Goal: Use online tool/utility: Utilize a website feature to perform a specific function

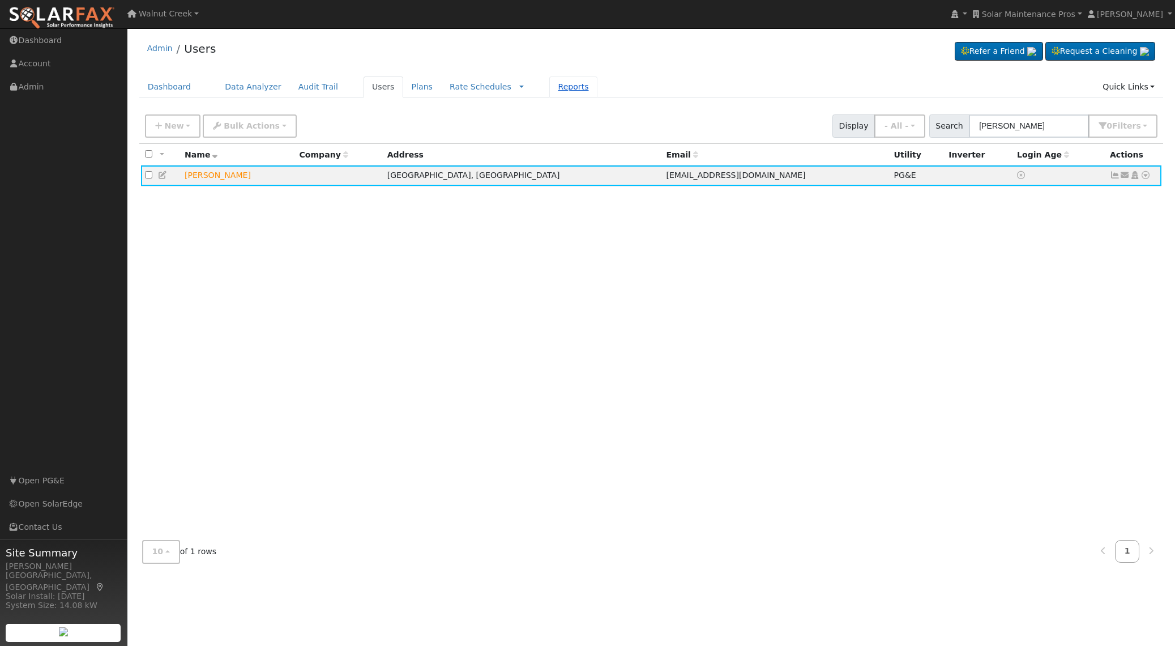
click at [555, 92] on link "Reports" at bounding box center [573, 86] width 48 height 21
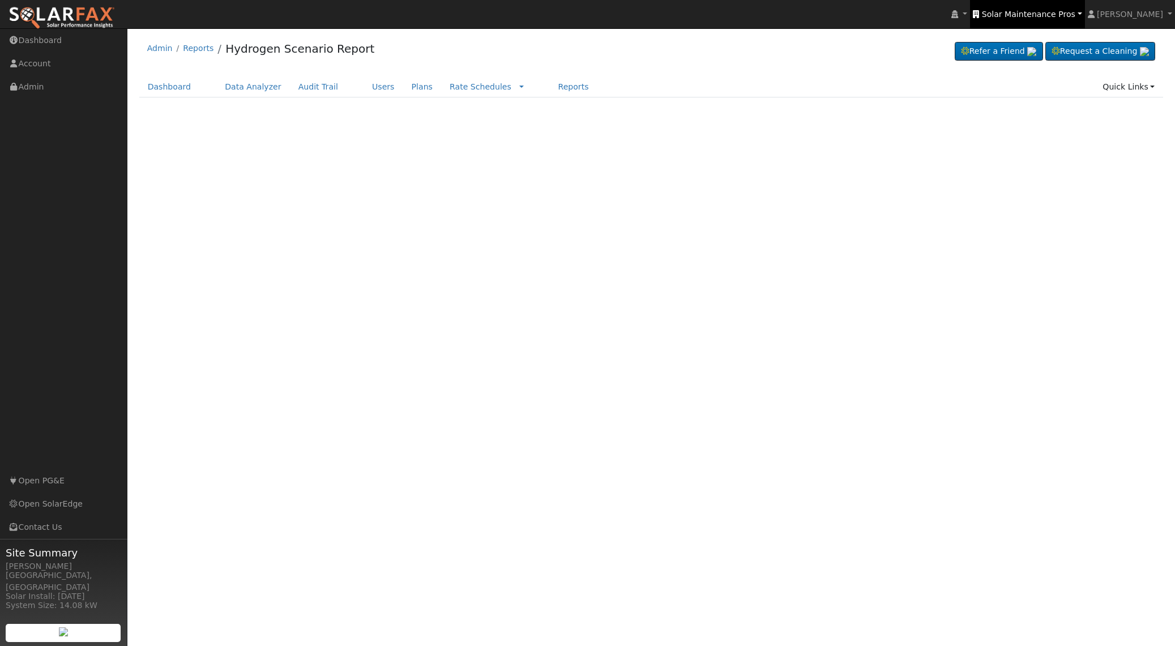
click at [1036, 19] on link "Solar Maintenance Pros" at bounding box center [1027, 14] width 114 height 28
click at [1041, 14] on span "Solar Maintenance Pros" at bounding box center [1028, 14] width 93 height 9
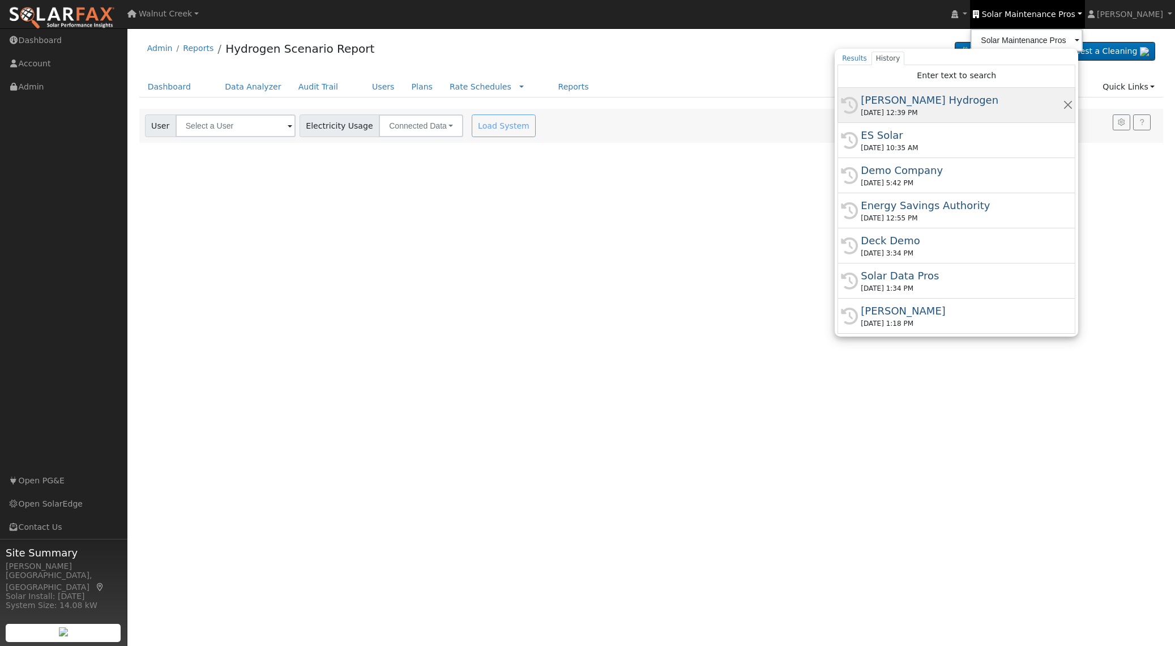
click at [992, 113] on div "[DATE] 12:39 PM" at bounding box center [962, 113] width 202 height 10
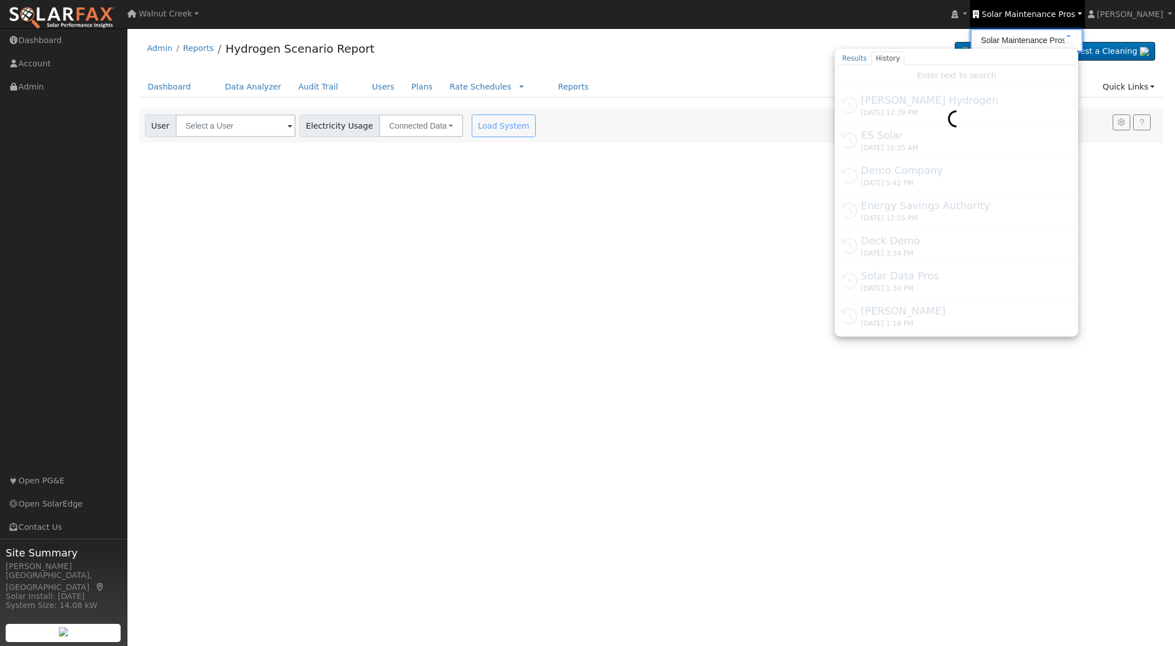
type input "[PERSON_NAME] Hydrogen"
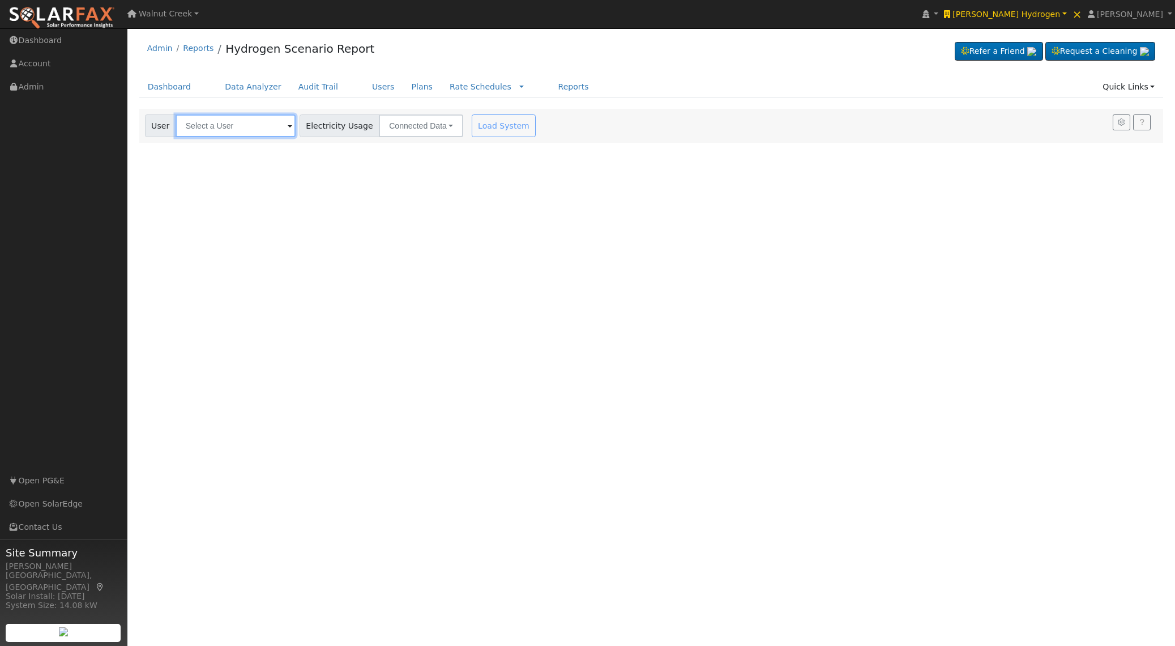
click at [251, 130] on input "text" at bounding box center [236, 125] width 120 height 23
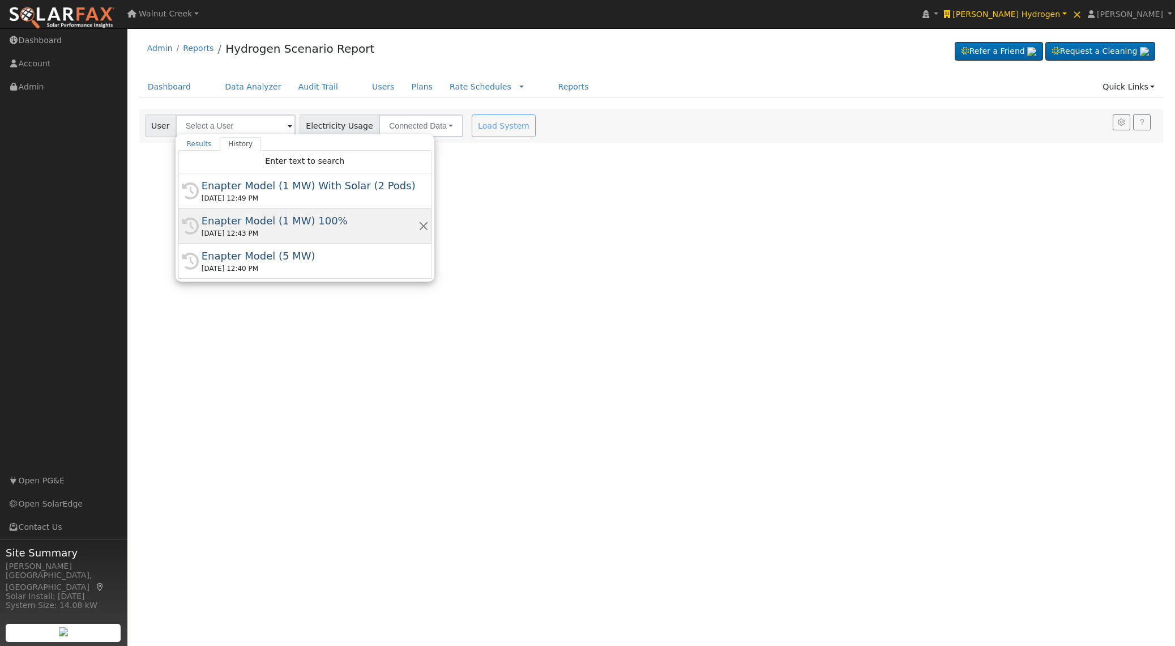
click at [328, 225] on div "Enapter Model (1 MW) 100%" at bounding box center [310, 220] width 217 height 15
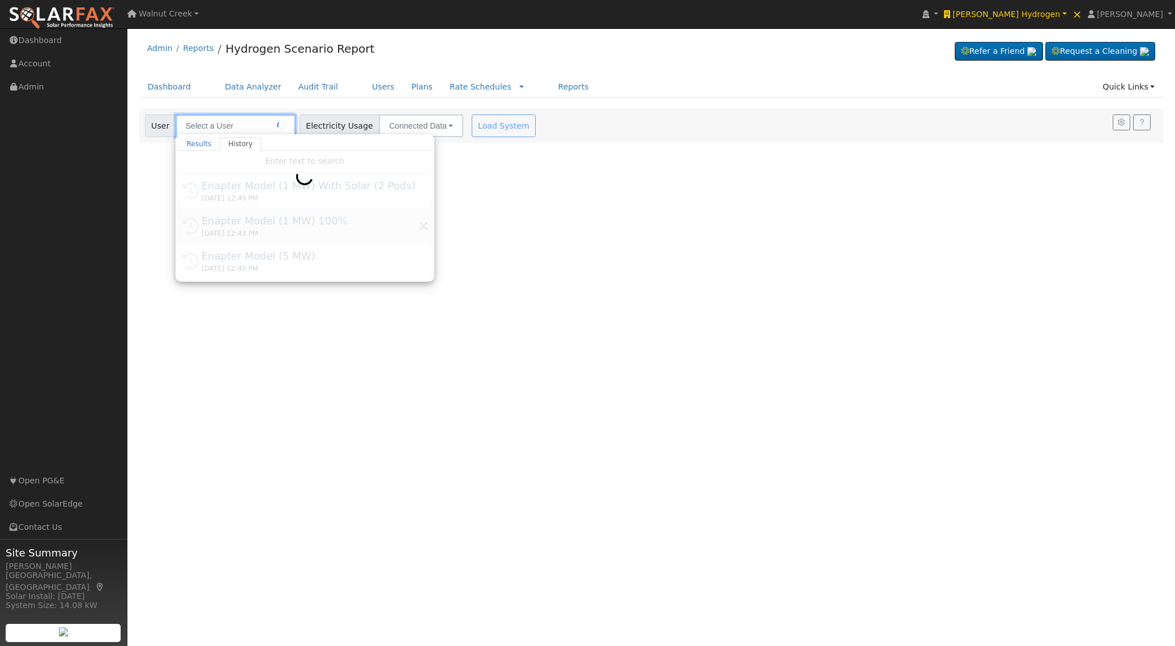
type input "Enapter Model (1 MW) 100%"
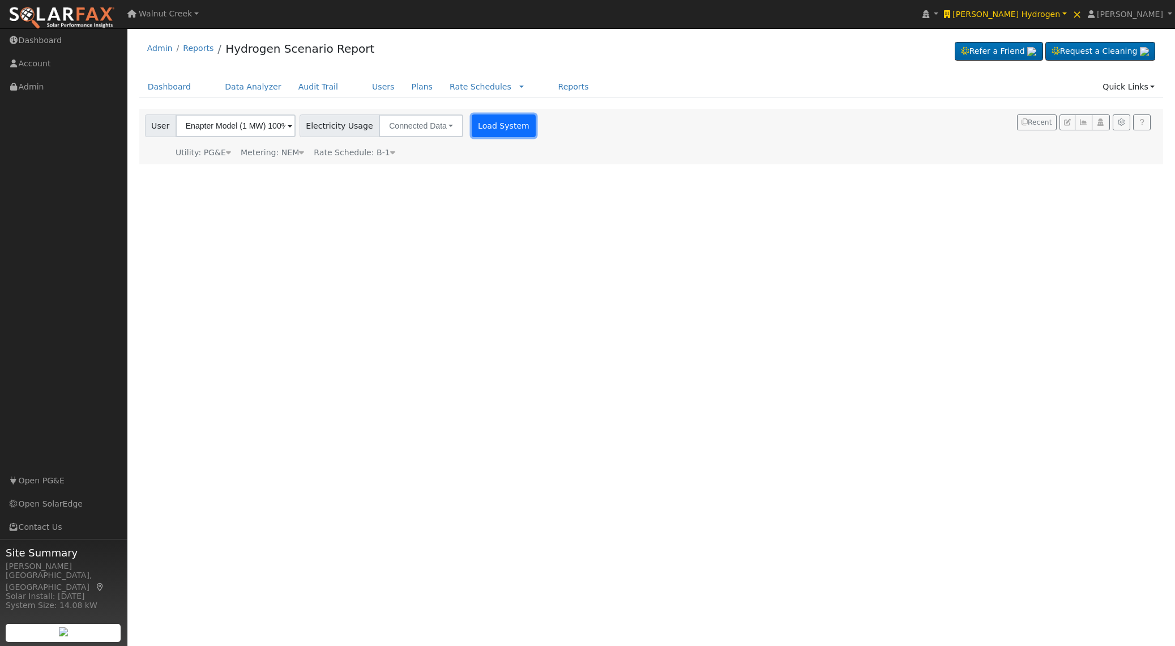
click at [472, 121] on button "Load System" at bounding box center [504, 125] width 65 height 23
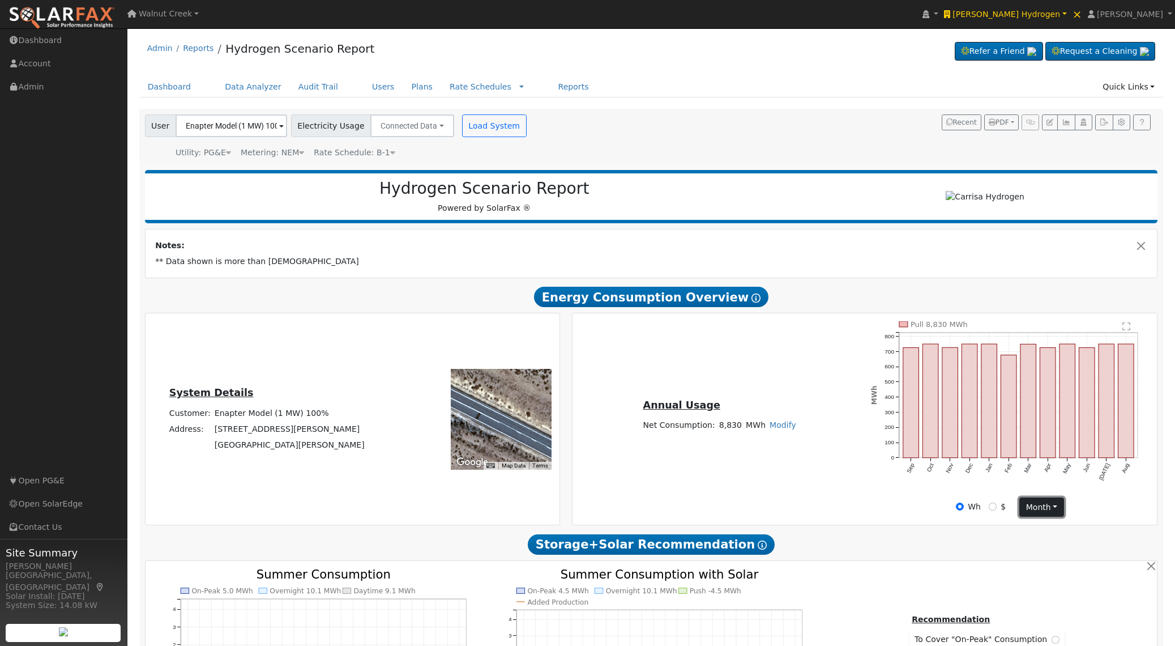
click at [1051, 510] on button "month" at bounding box center [1041, 506] width 45 height 19
click at [1048, 527] on link "Day" at bounding box center [1059, 530] width 79 height 16
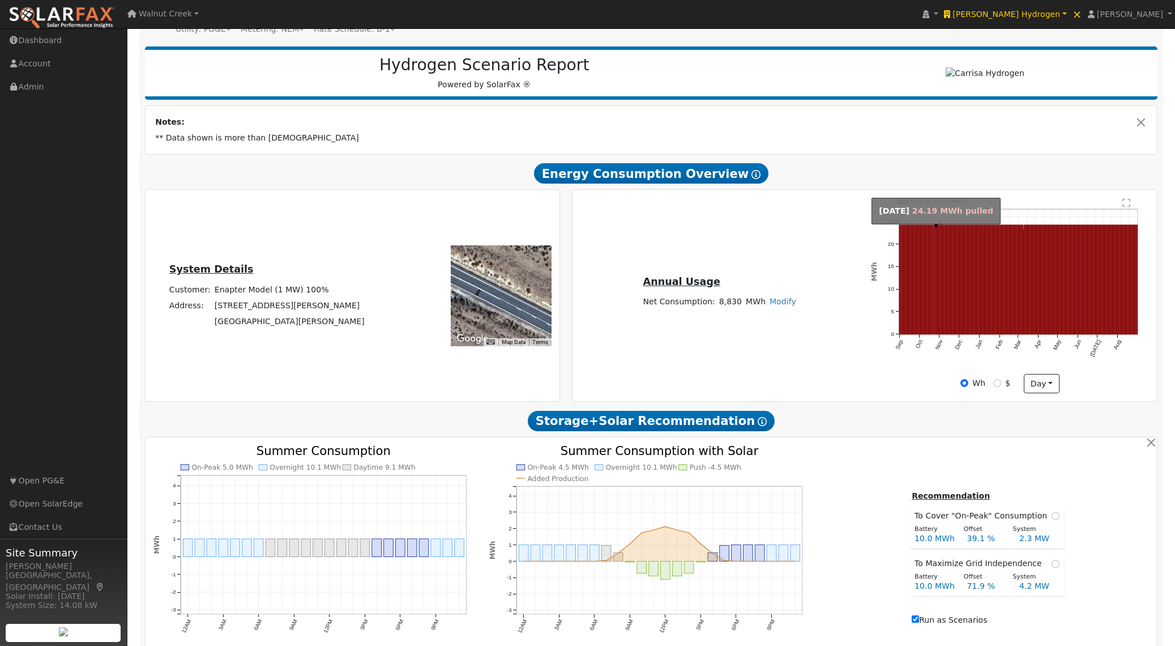
scroll to position [315, 0]
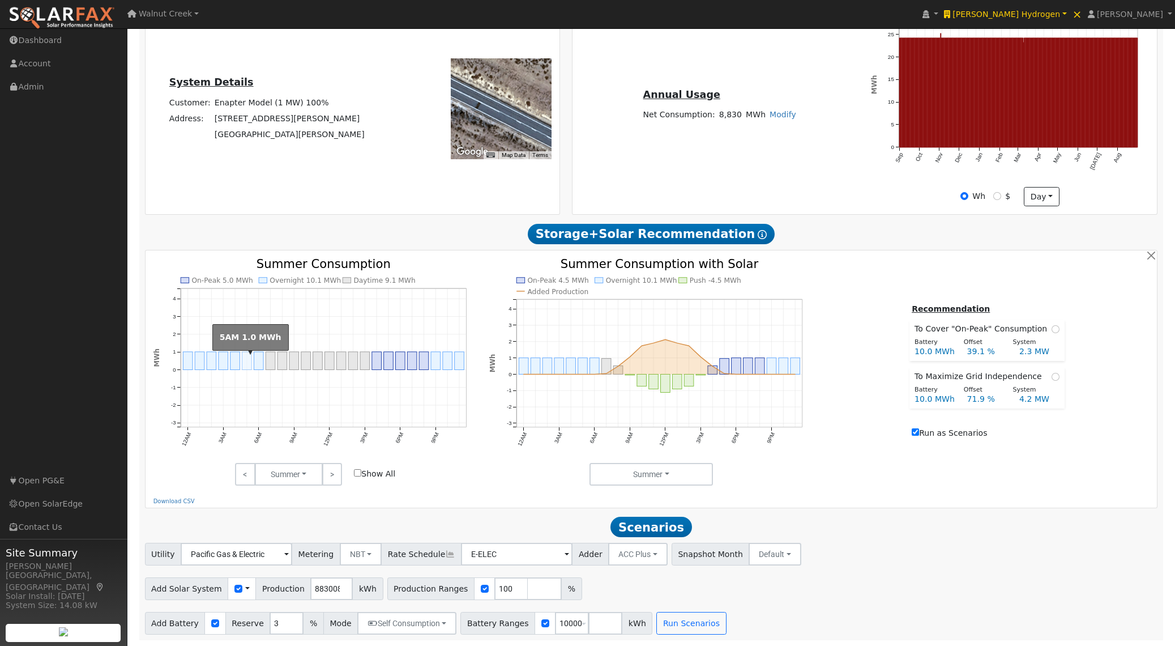
click at [247, 357] on rect "onclick=""" at bounding box center [247, 361] width 10 height 18
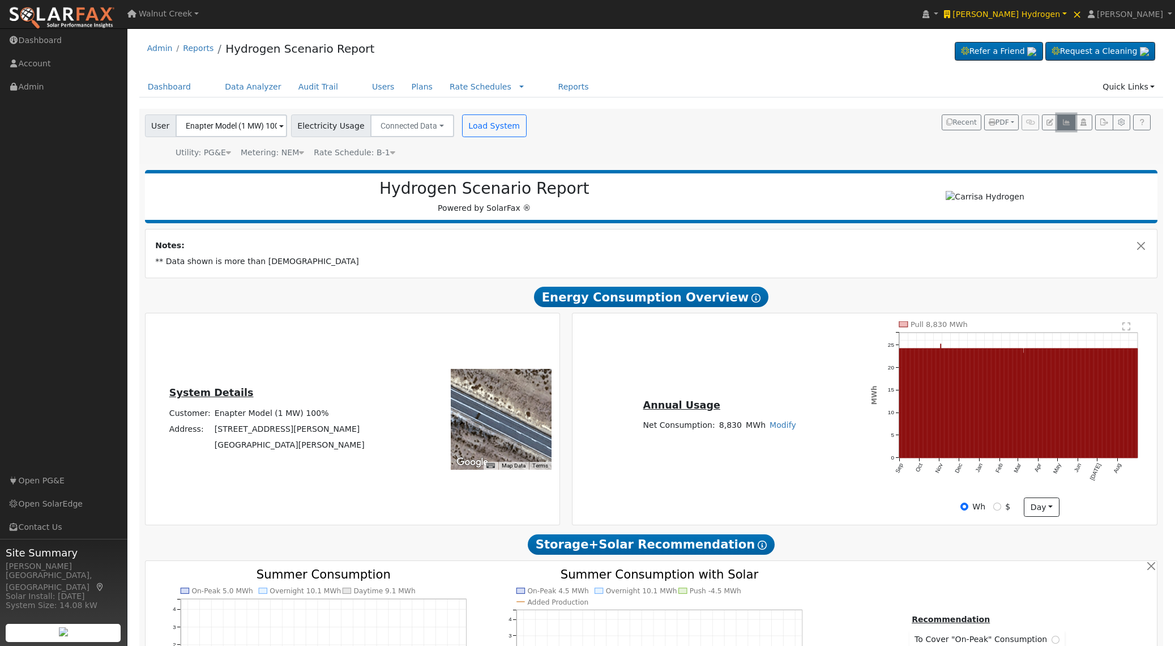
click at [1071, 123] on button "button" at bounding box center [1066, 122] width 18 height 16
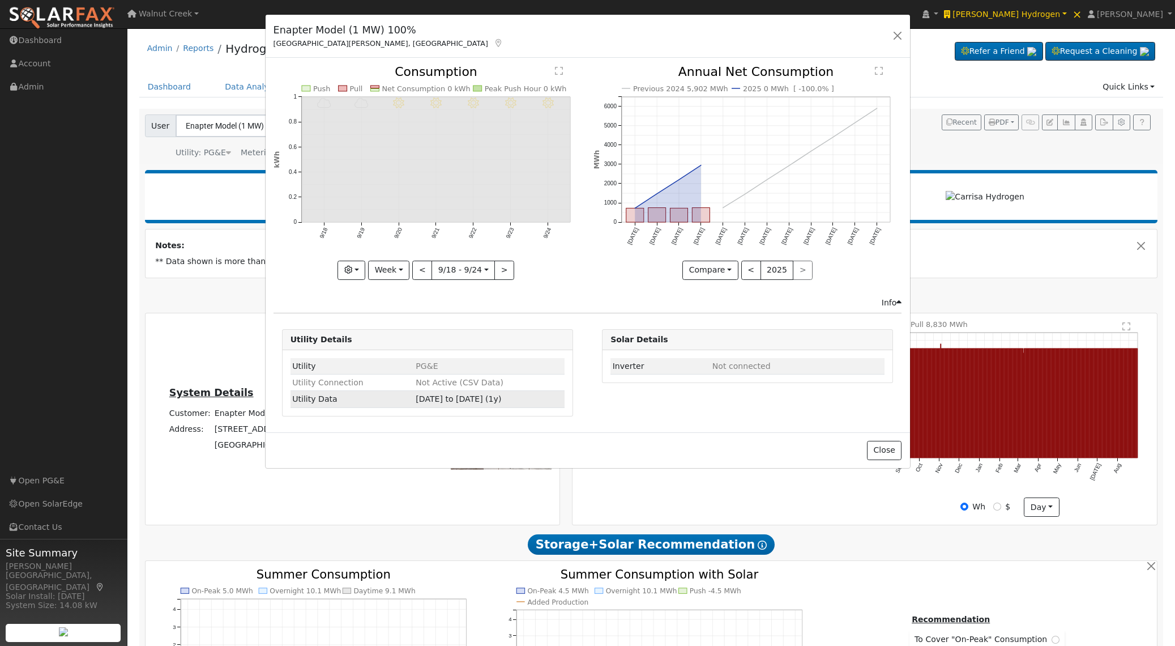
click at [448, 404] on td "01/01/24 to 12/31/24 (1y)" at bounding box center [489, 399] width 151 height 16
click at [458, 393] on td "01/01/24 to 12/31/24 (1y)" at bounding box center [489, 399] width 151 height 16
click at [471, 395] on span "01/01/24 to 12/31/24 (1y)" at bounding box center [459, 398] width 86 height 9
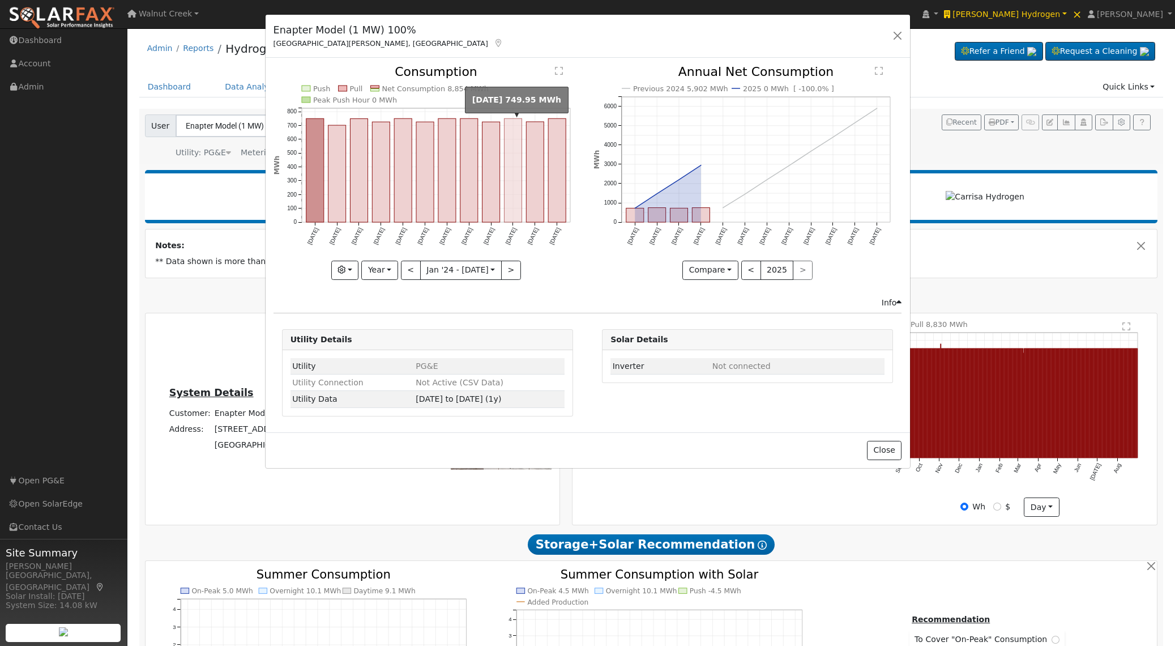
click at [512, 185] on rect "onclick=""" at bounding box center [513, 171] width 18 height 104
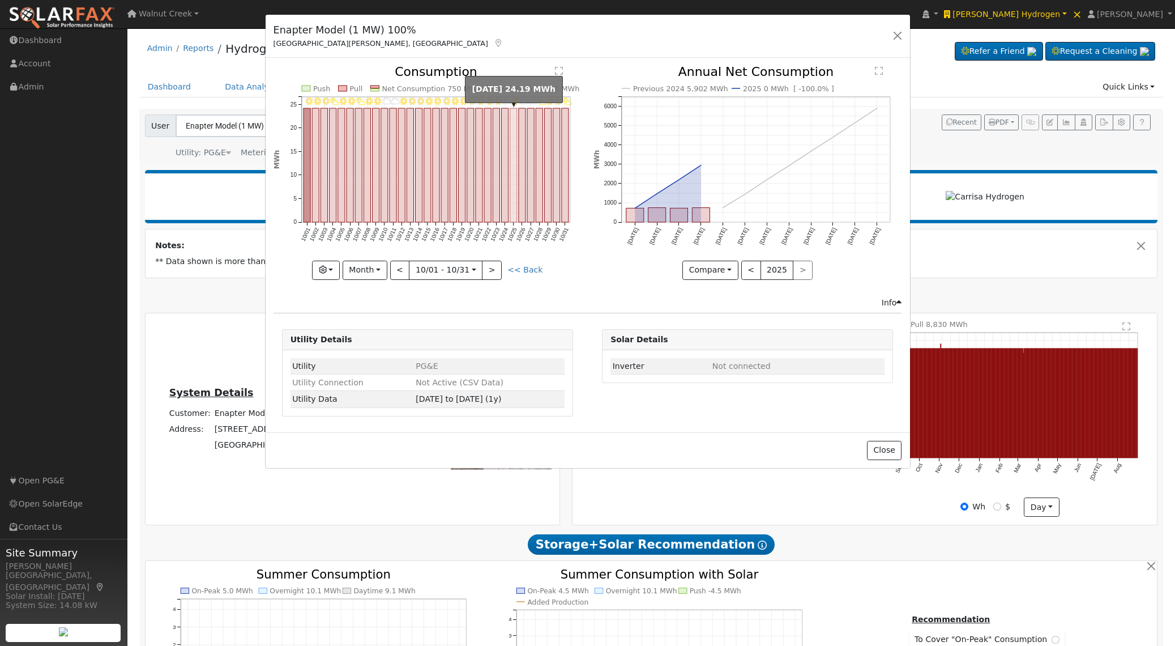
click at [513, 185] on rect "onclick=""" at bounding box center [513, 165] width 7 height 114
type input "2024-10-25"
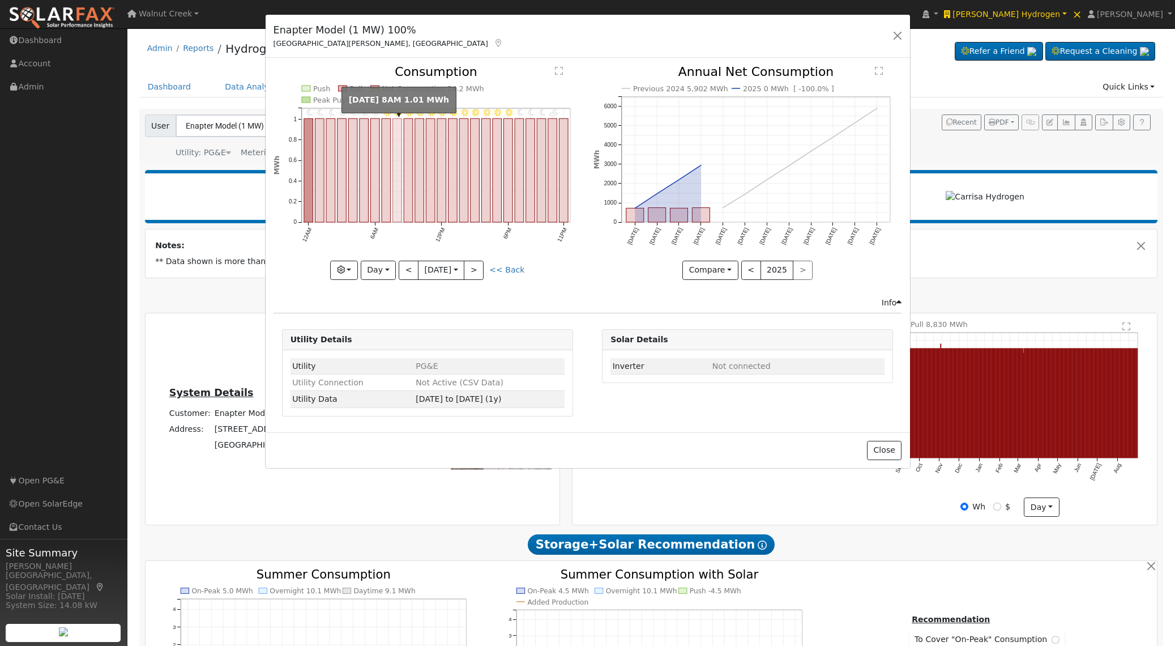
click at [400, 199] on rect "onclick=""" at bounding box center [396, 171] width 9 height 104
click at [399, 196] on rect "onclick=""" at bounding box center [396, 171] width 9 height 104
click at [903, 37] on button "button" at bounding box center [898, 36] width 16 height 16
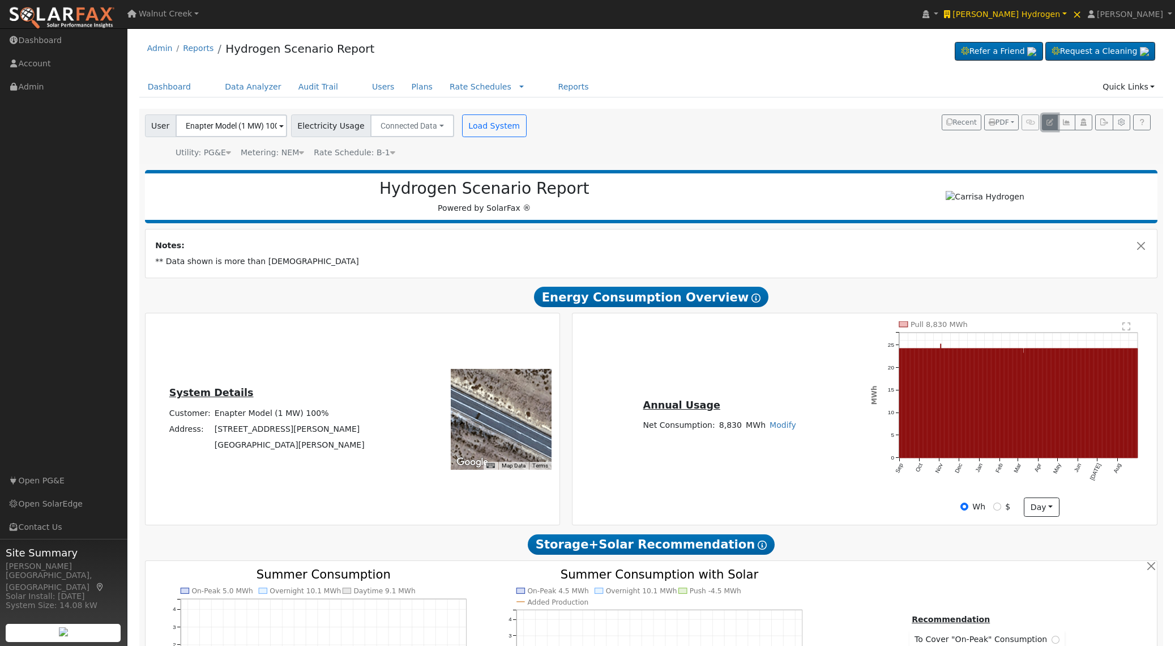
click at [1049, 124] on icon "button" at bounding box center [1049, 122] width 7 height 7
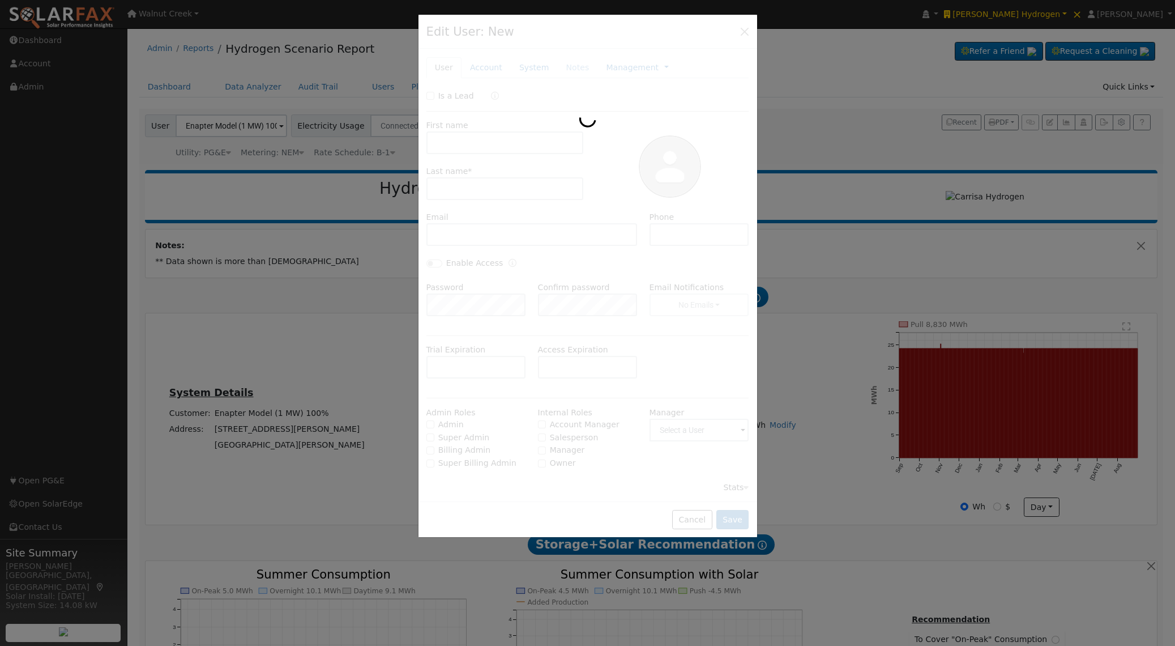
type input "Enapter Model"
type input "(1 MW) 100%"
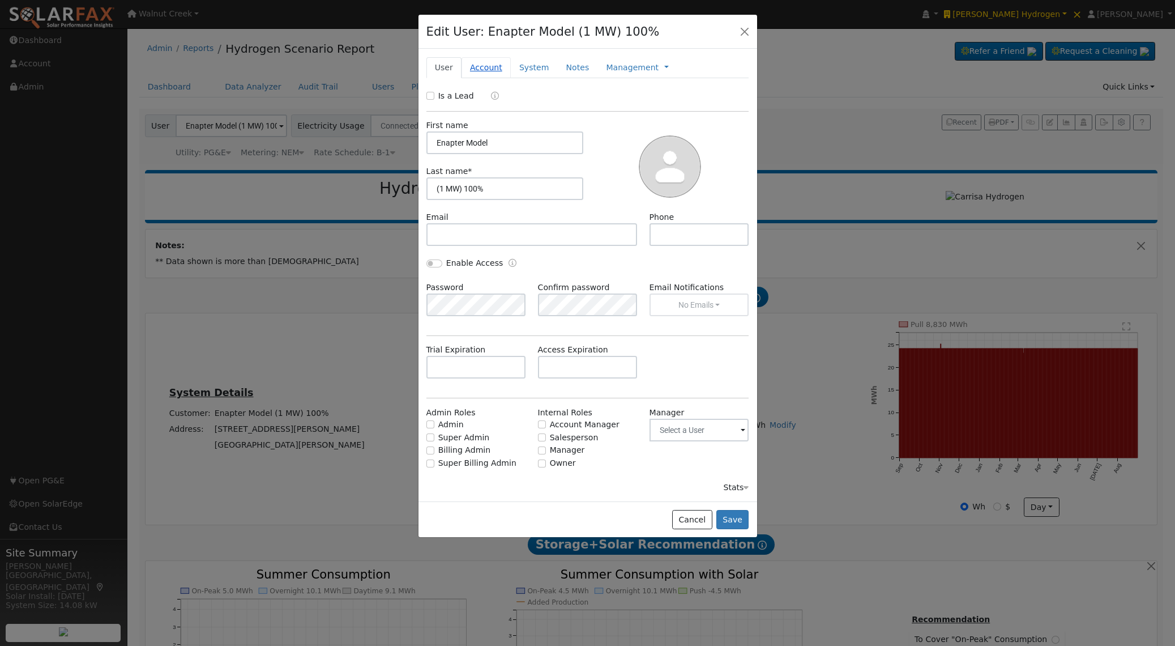
click at [490, 68] on link "Account" at bounding box center [486, 67] width 49 height 21
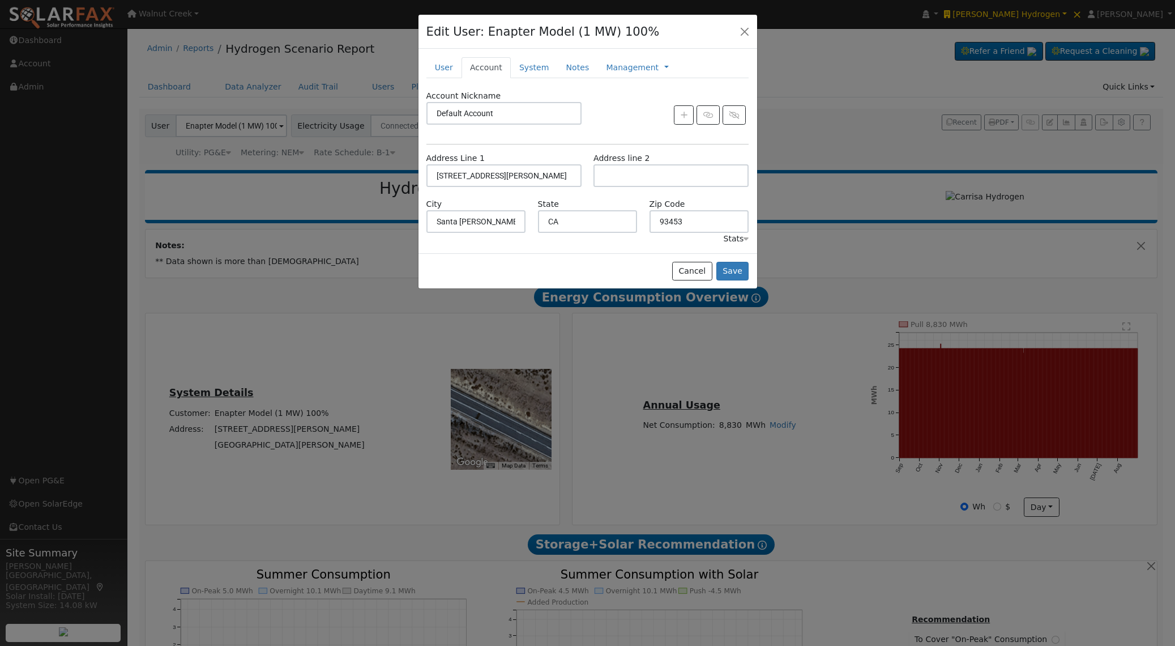
click at [738, 238] on div "Stats" at bounding box center [735, 239] width 25 height 12
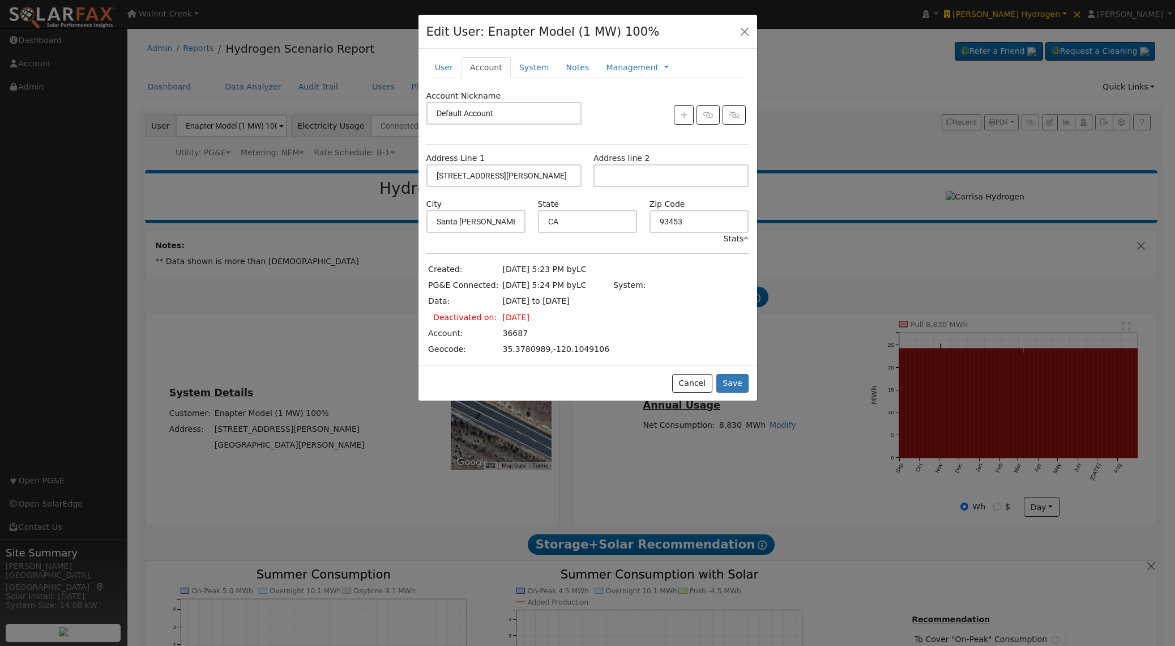
click at [512, 334] on td "36687" at bounding box center [556, 333] width 111 height 16
copy td "36687"
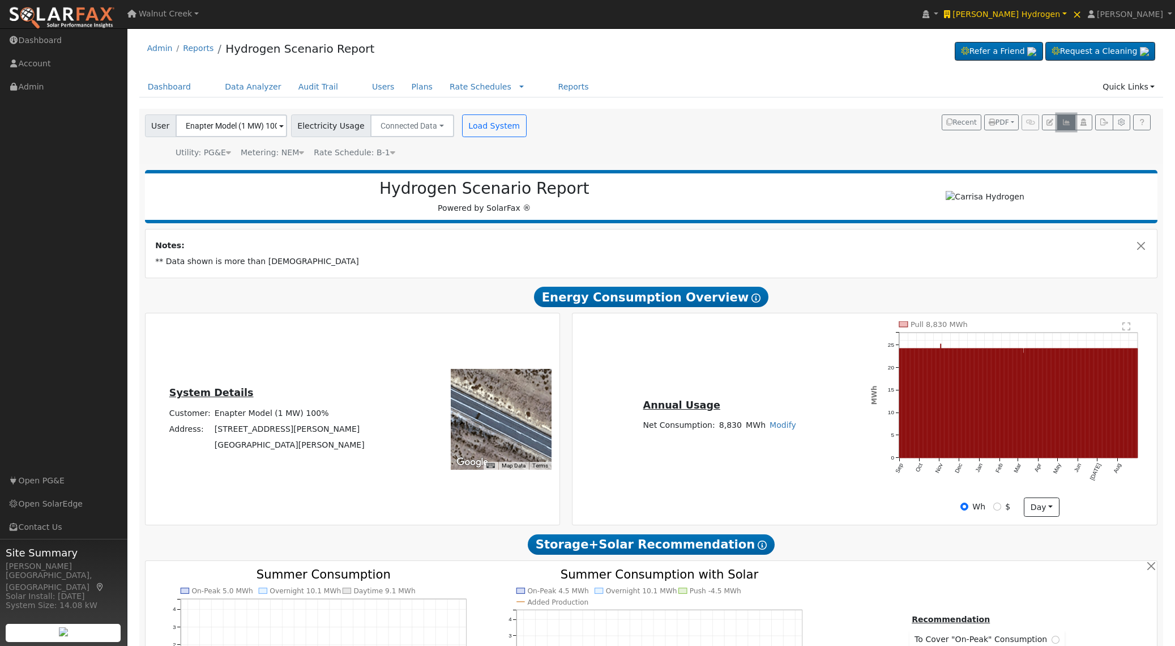
click at [1065, 123] on icon "button" at bounding box center [1066, 122] width 8 height 7
